Goal: Information Seeking & Learning: Learn about a topic

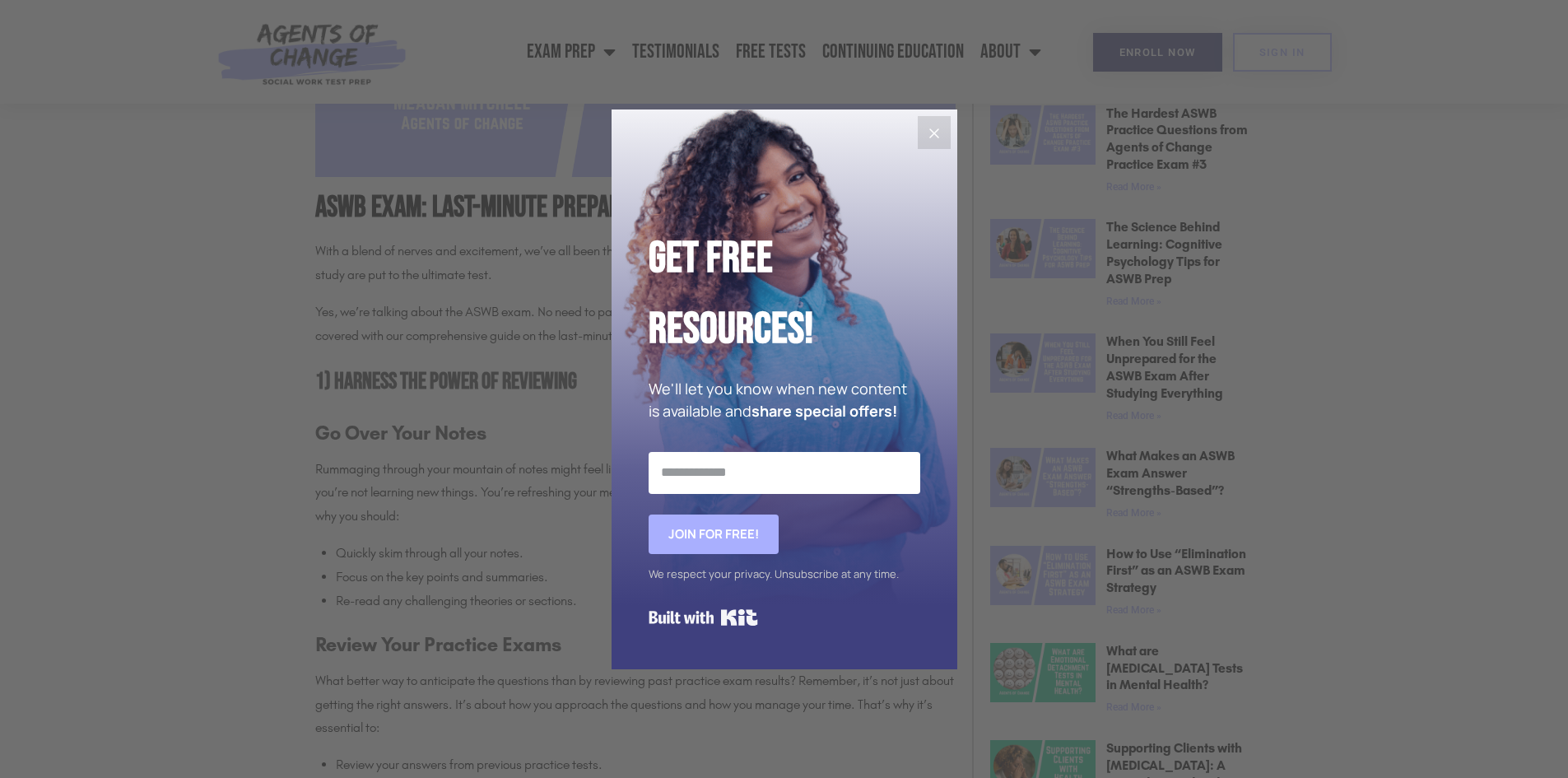
scroll to position [905, 0]
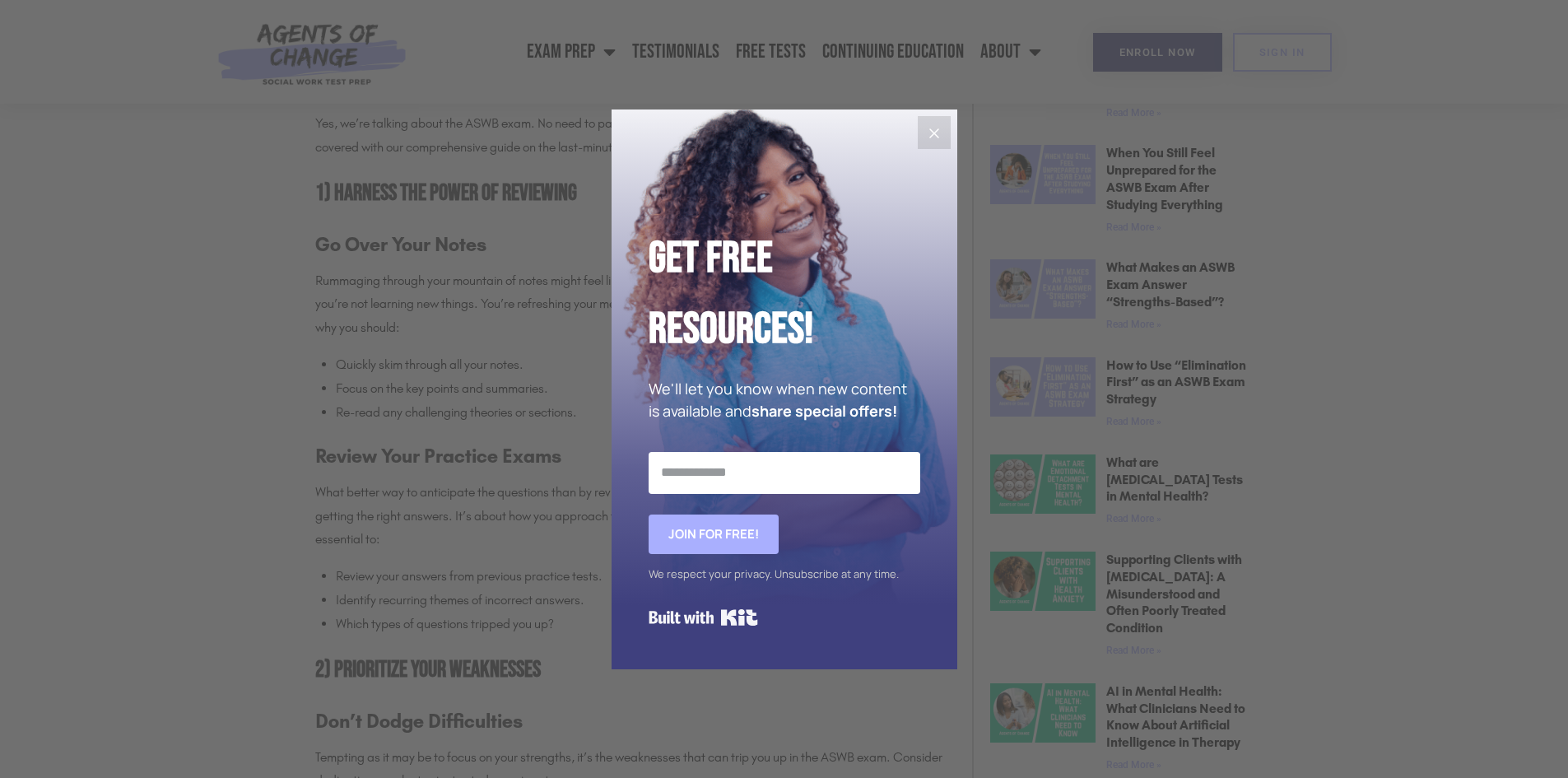
click at [921, 125] on button "Close" at bounding box center [934, 133] width 33 height 33
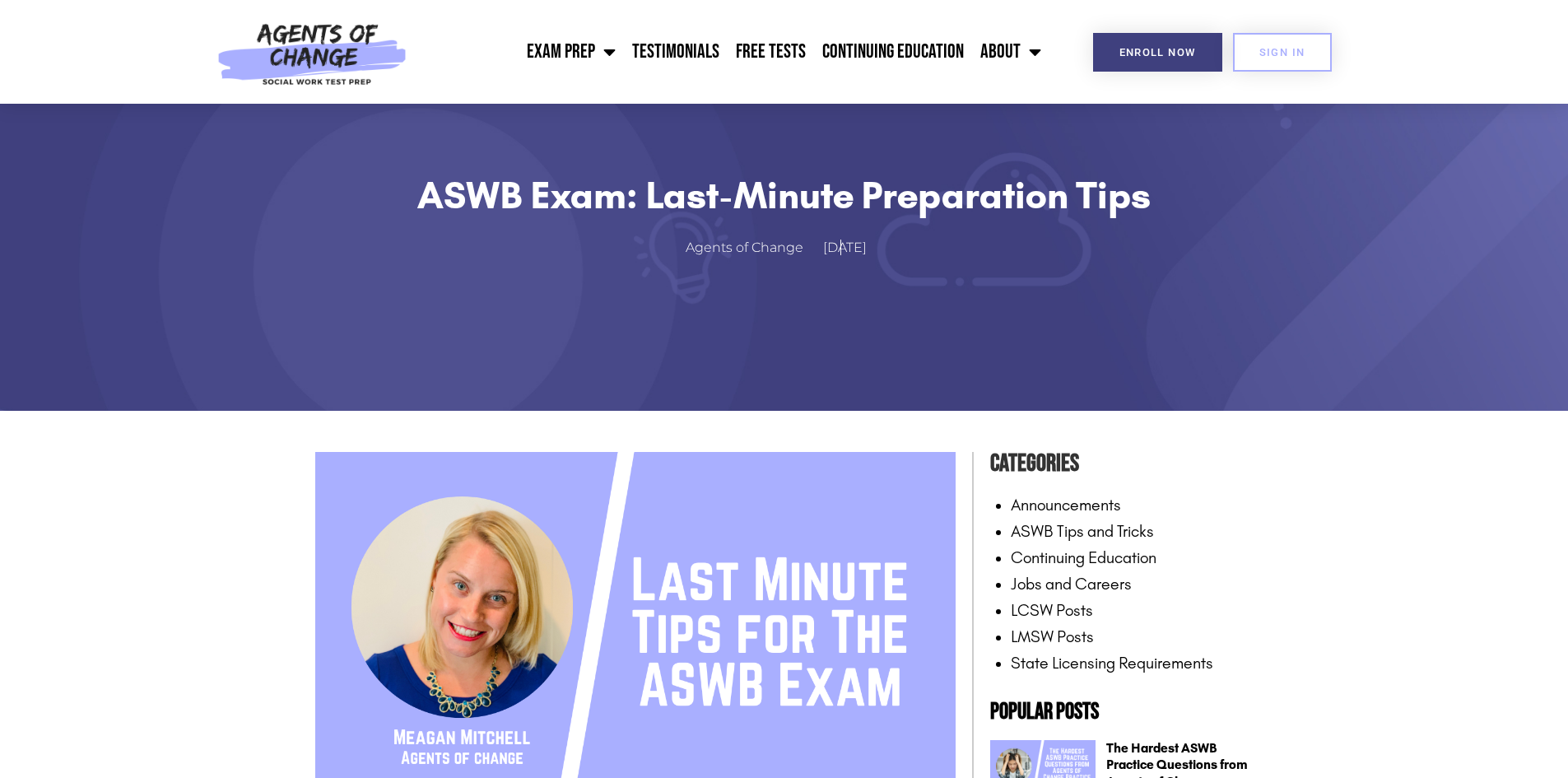
scroll to position [0, 0]
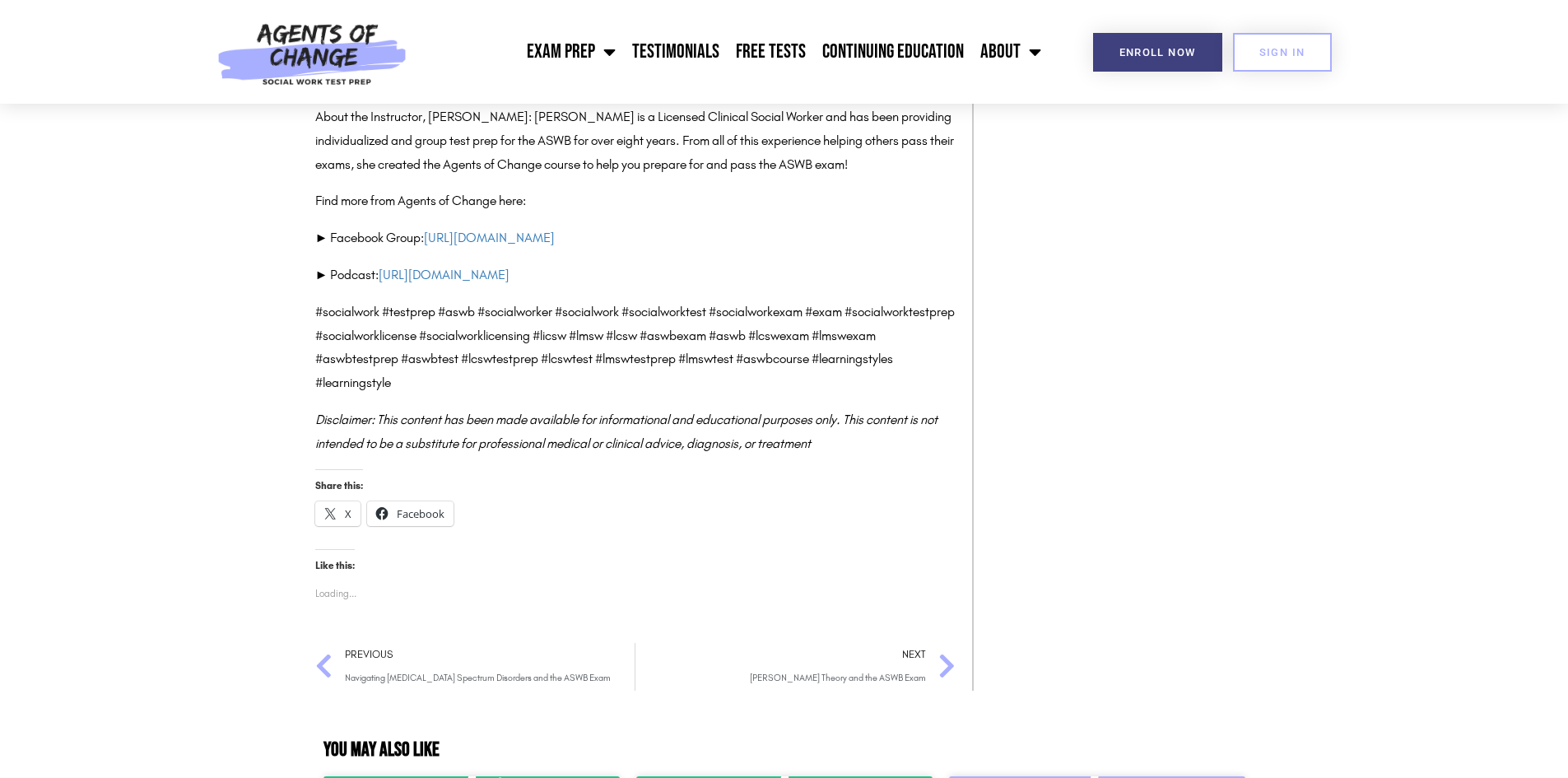
scroll to position [11849, 0]
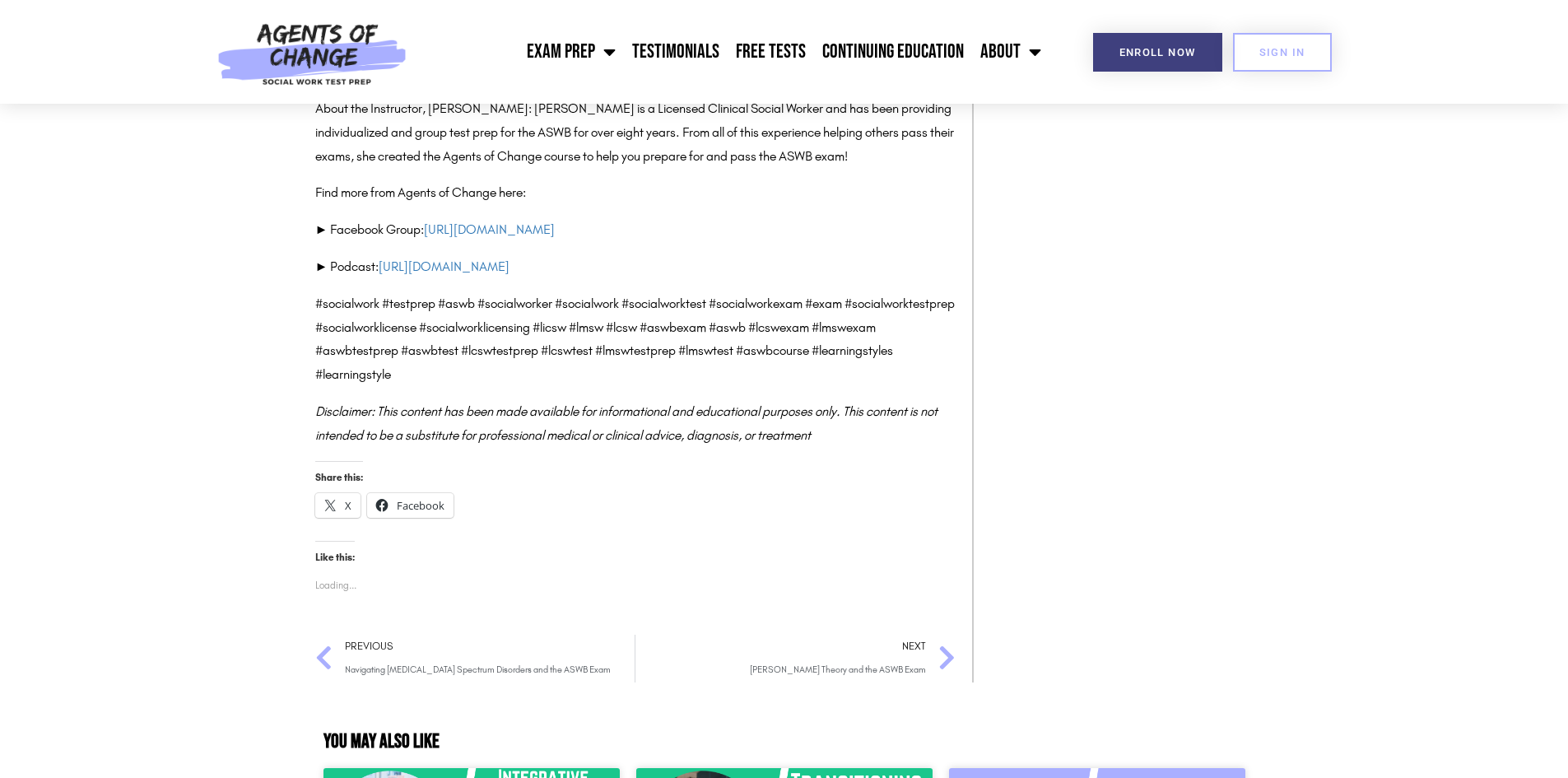
click at [809, 658] on span "Mahler’s Theory and the ASWB Exam" at bounding box center [838, 670] width 176 height 24
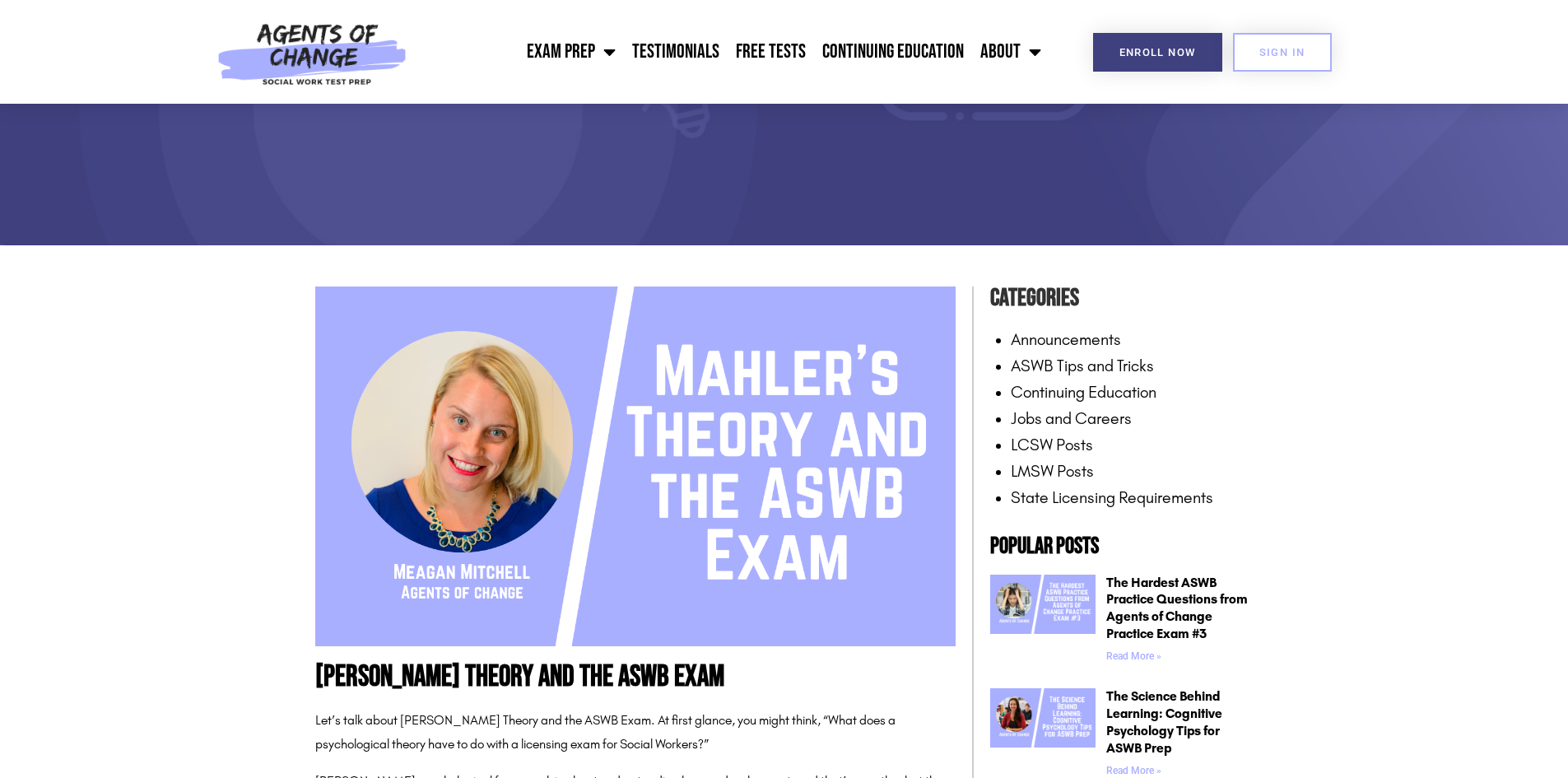
scroll to position [247, 0]
click at [1056, 369] on link "ASWB Tips and Tricks" at bounding box center [1082, 366] width 143 height 20
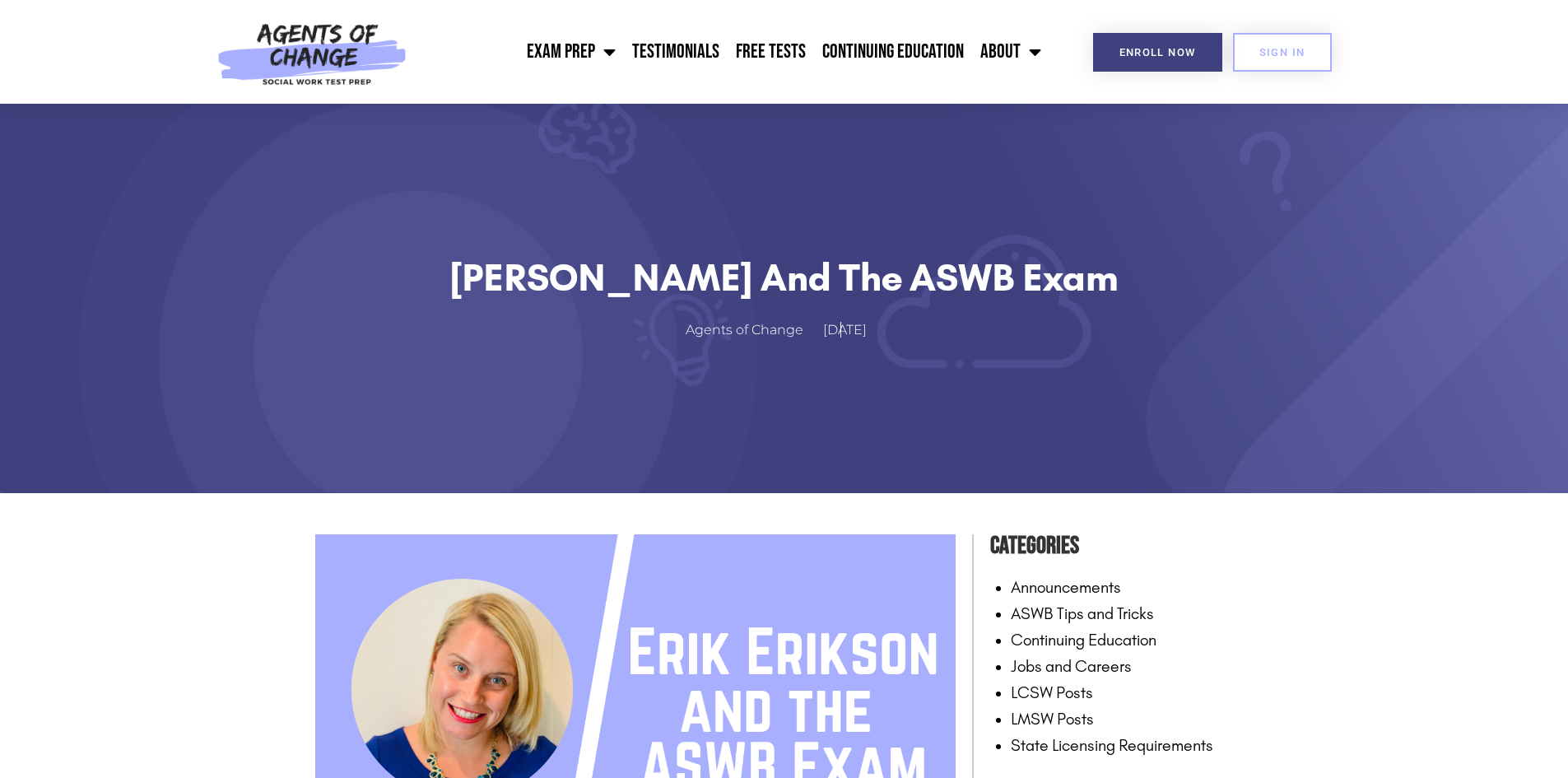
drag, startPoint x: 0, startPoint y: 0, endPoint x: 196, endPoint y: 539, distance: 573.5
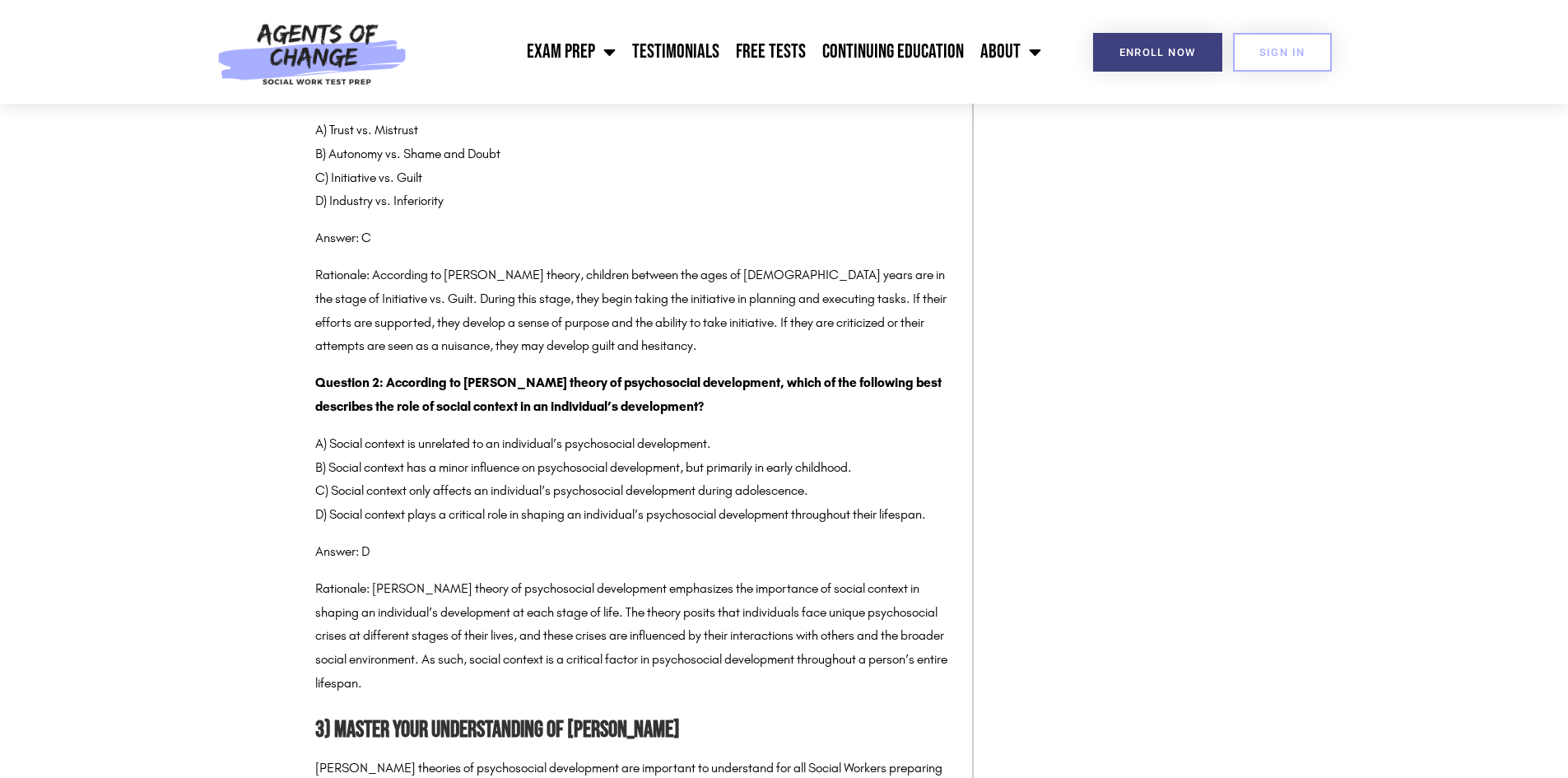
scroll to position [3189, 0]
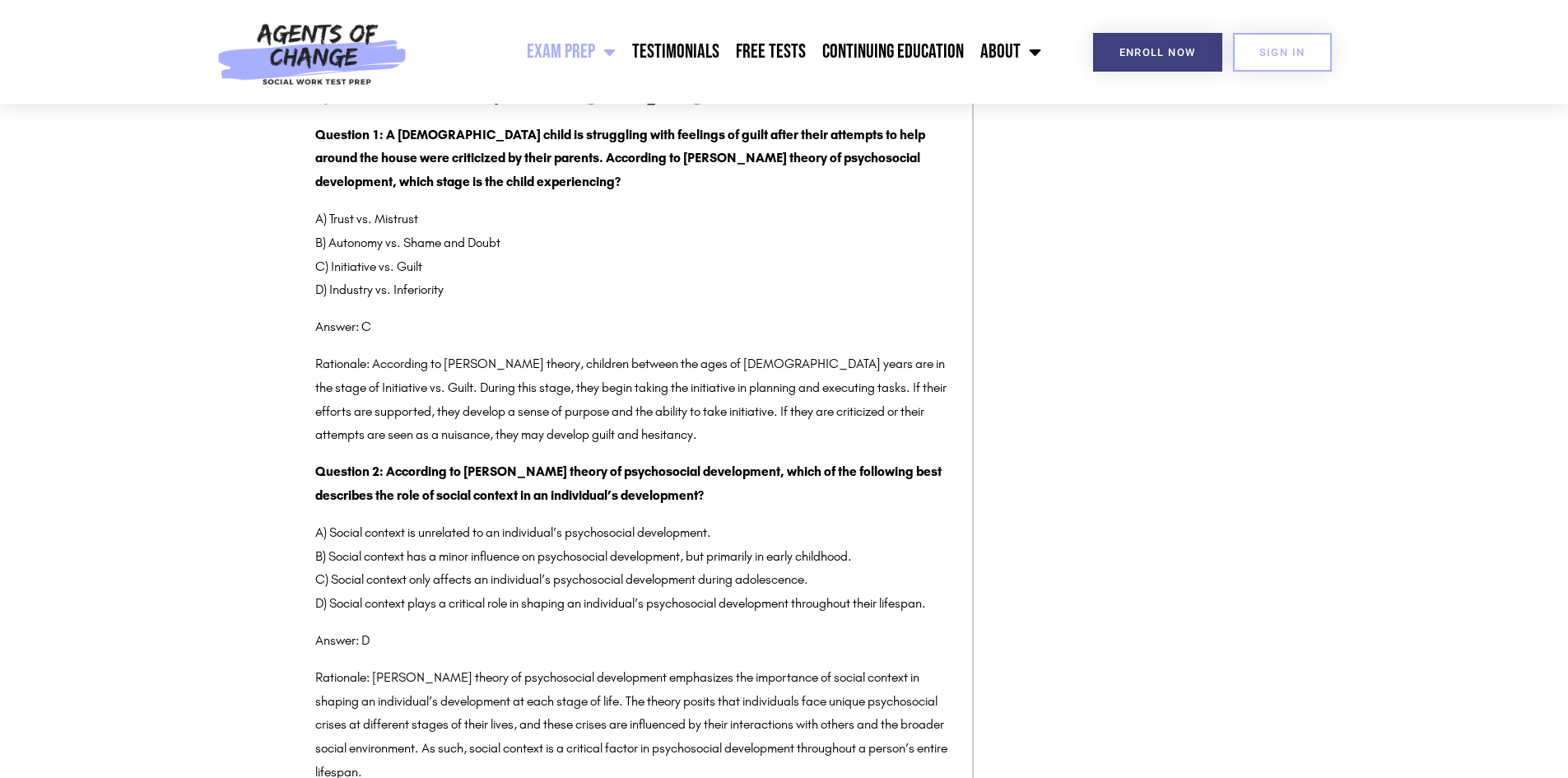
click at [593, 45] on link "Exam Prep" at bounding box center [571, 52] width 105 height 42
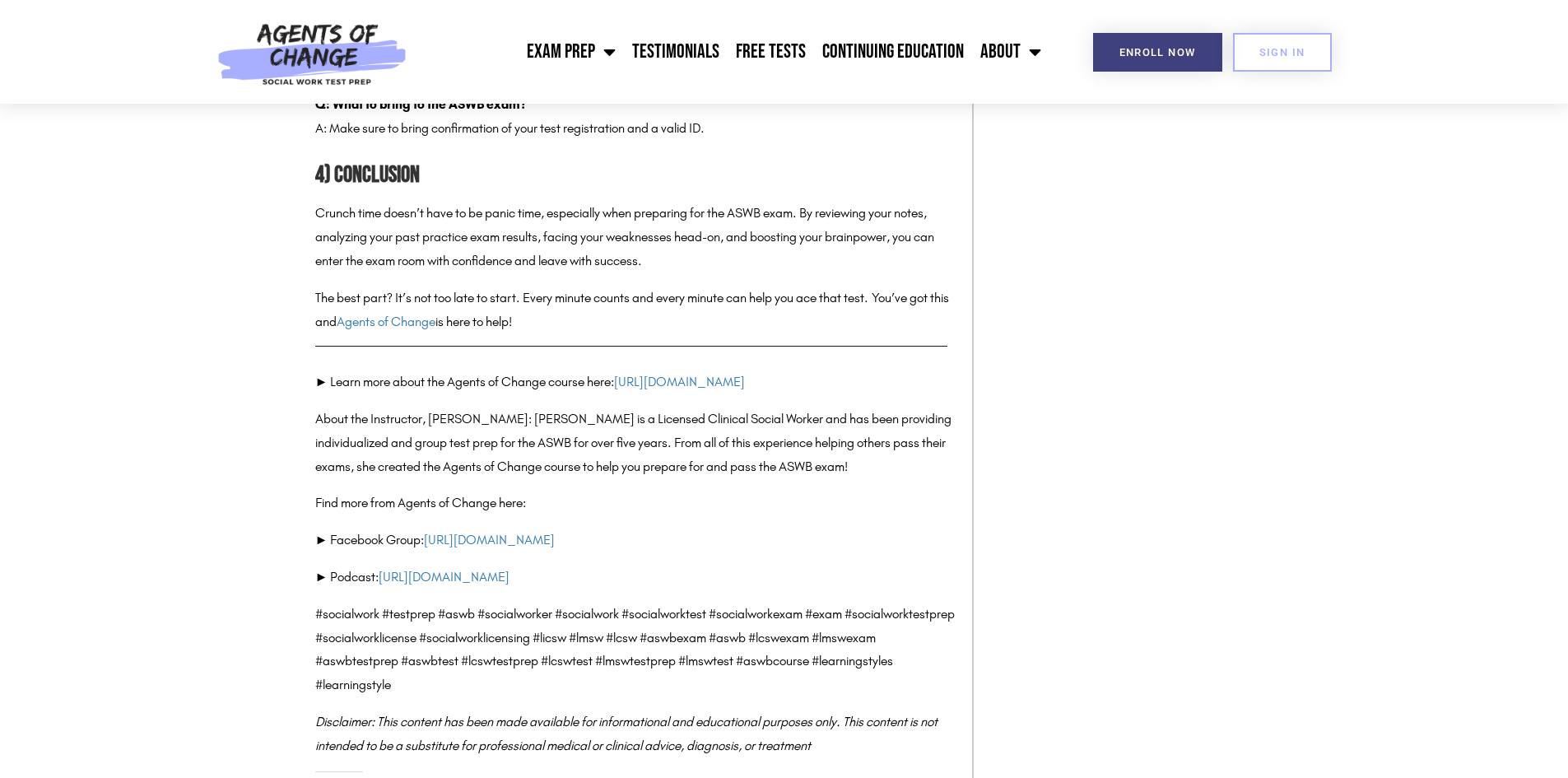
scroll to position [2880, 0]
